Goal: Information Seeking & Learning: Understand process/instructions

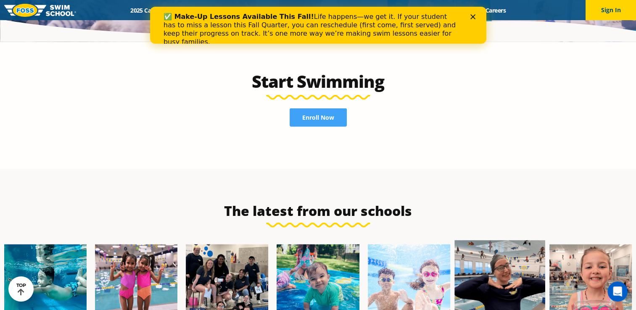
scroll to position [2136, 0]
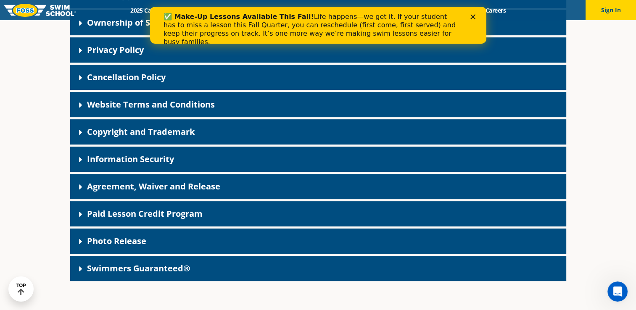
scroll to position [252, 0]
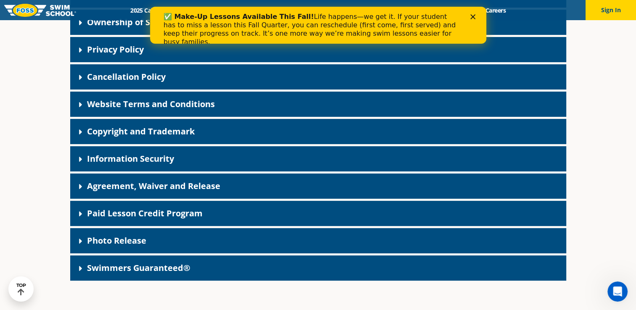
click at [191, 180] on div "Agreement, Waiver and Release" at bounding box center [318, 186] width 496 height 25
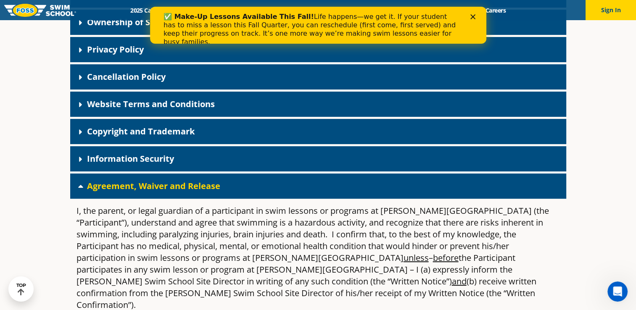
click at [187, 185] on link "Agreement, Waiver and Release" at bounding box center [153, 185] width 133 height 11
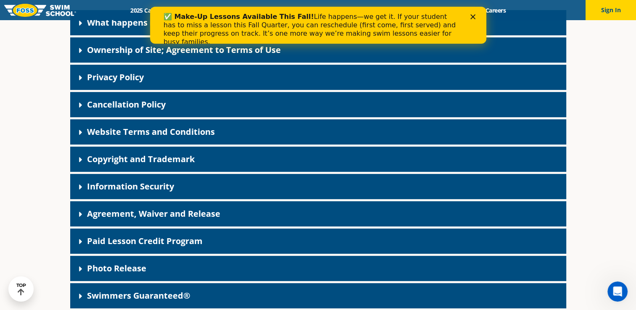
scroll to position [168, 0]
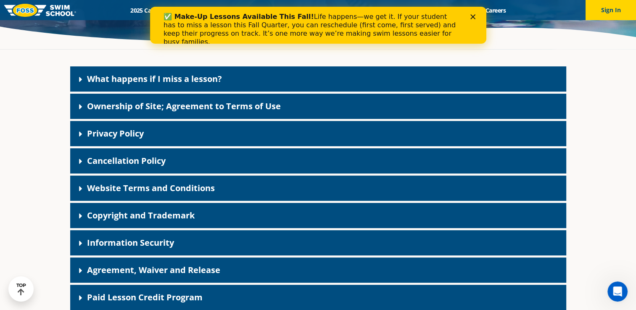
click at [146, 159] on link "Cancellation Policy" at bounding box center [126, 160] width 79 height 11
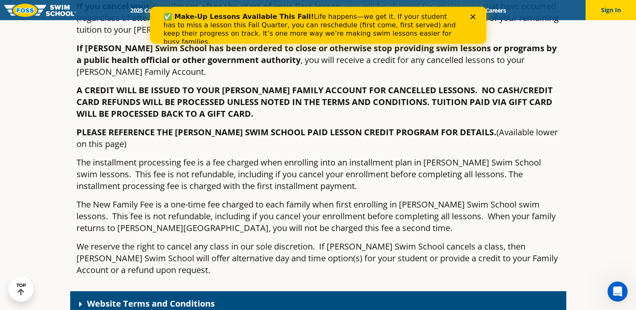
scroll to position [463, 0]
